Goal: Navigation & Orientation: Find specific page/section

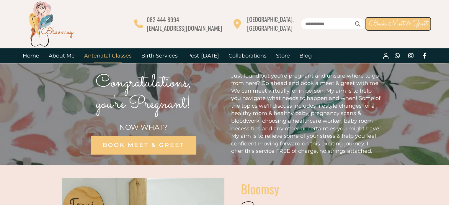
click at [95, 53] on link "Antenatal Classes" at bounding box center [107, 55] width 57 height 15
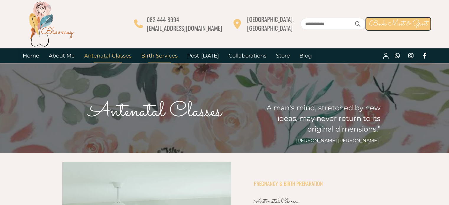
click at [161, 58] on link "Birth Services" at bounding box center [159, 55] width 46 height 15
